Goal: Use online tool/utility: Utilize a website feature to perform a specific function

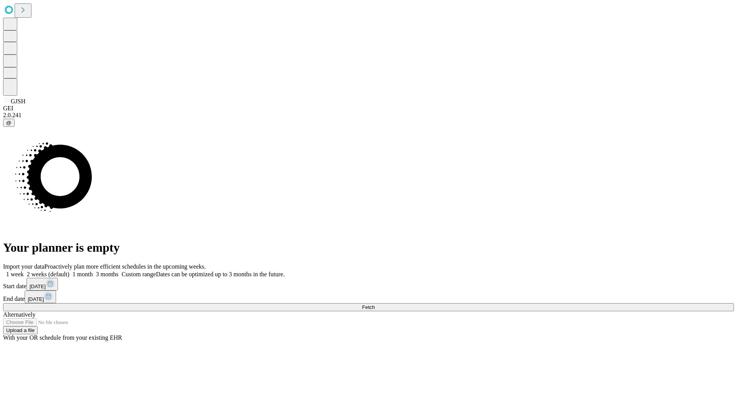
click at [375, 304] on span "Fetch" at bounding box center [368, 307] width 13 height 6
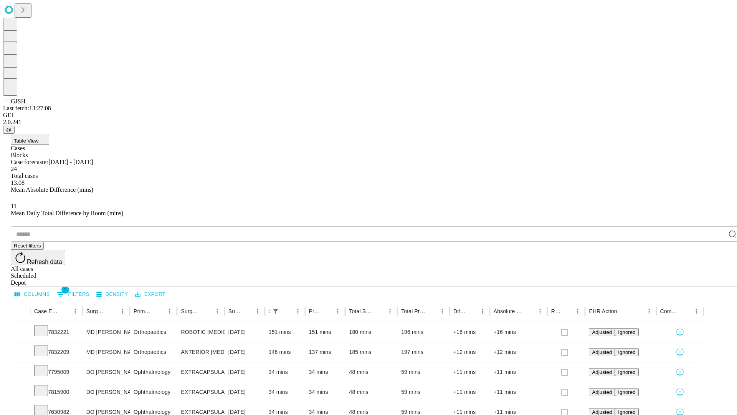
click at [38, 138] on span "Table View" at bounding box center [26, 141] width 25 height 6
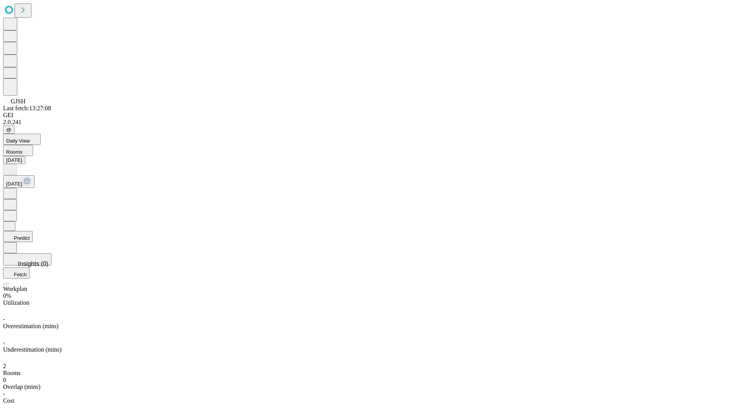
click at [33, 231] on button "Predict" at bounding box center [18, 236] width 30 height 11
